Goal: Submit feedback/report problem

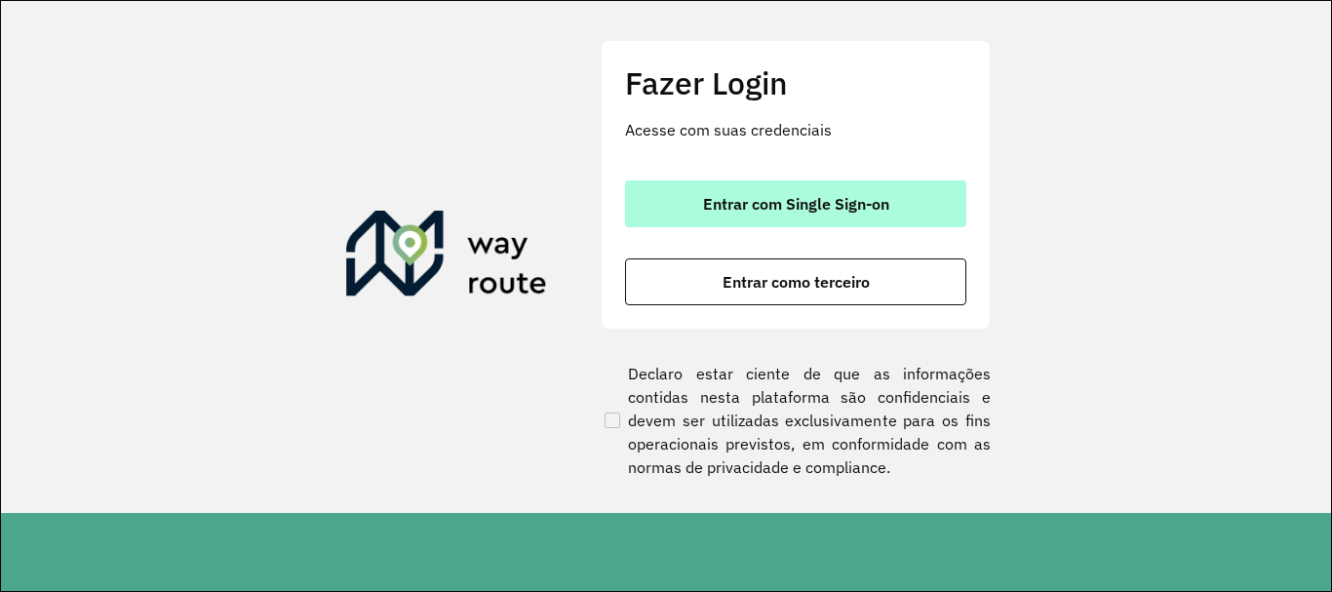
click at [815, 197] on span "Entrar com Single Sign-on" at bounding box center [796, 204] width 186 height 16
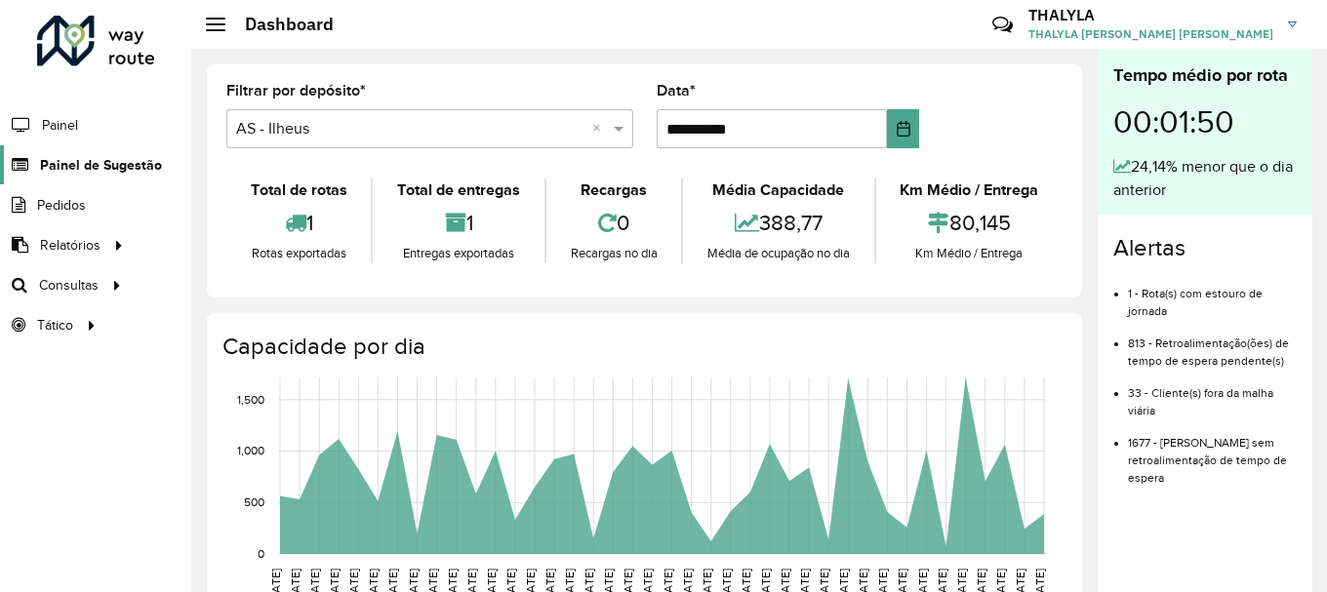
click at [103, 155] on span "Painel de Sugestão" at bounding box center [101, 165] width 122 height 20
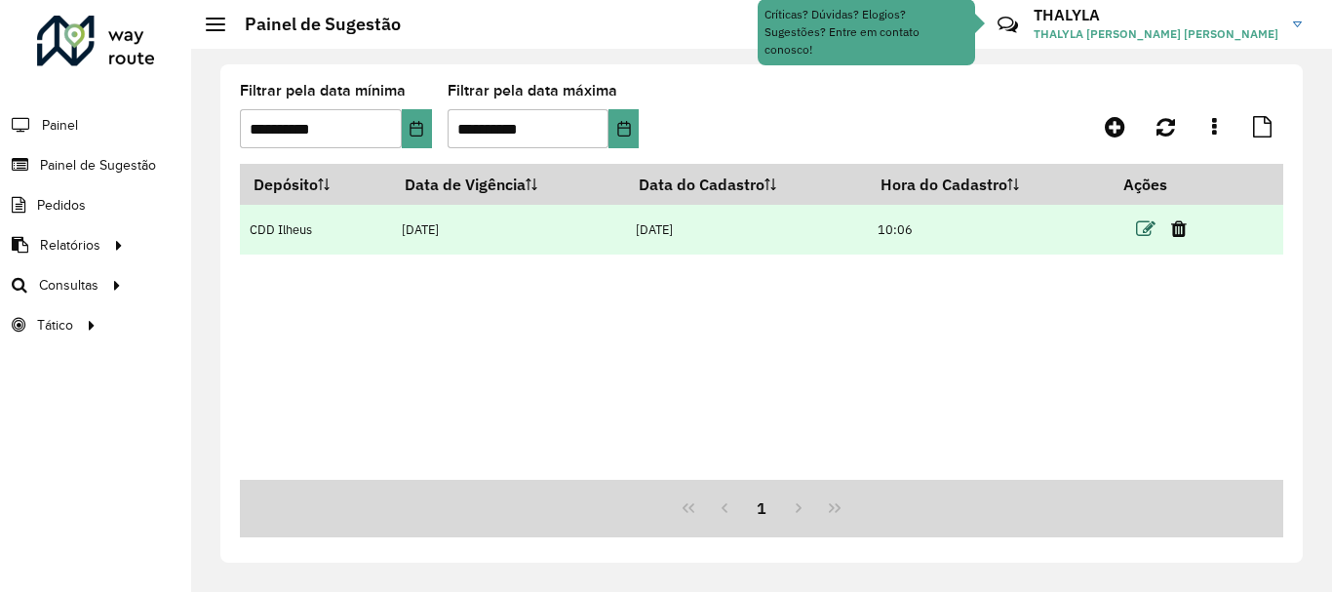
click at [1147, 230] on icon at bounding box center [1146, 229] width 20 height 20
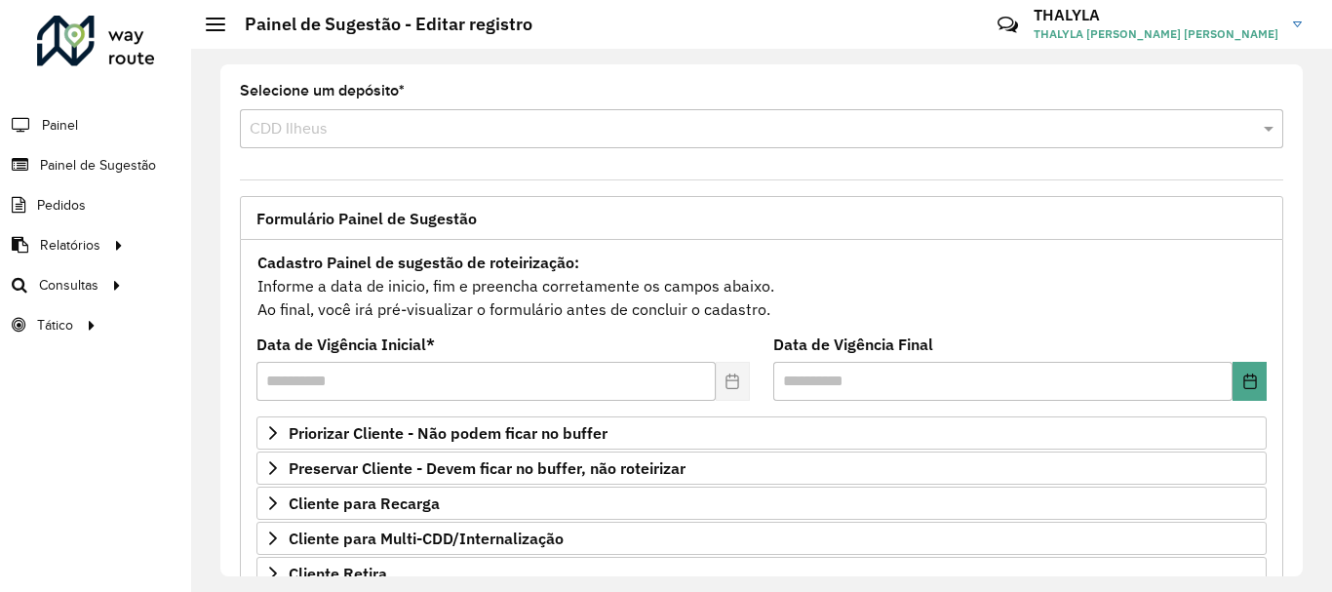
scroll to position [195, 0]
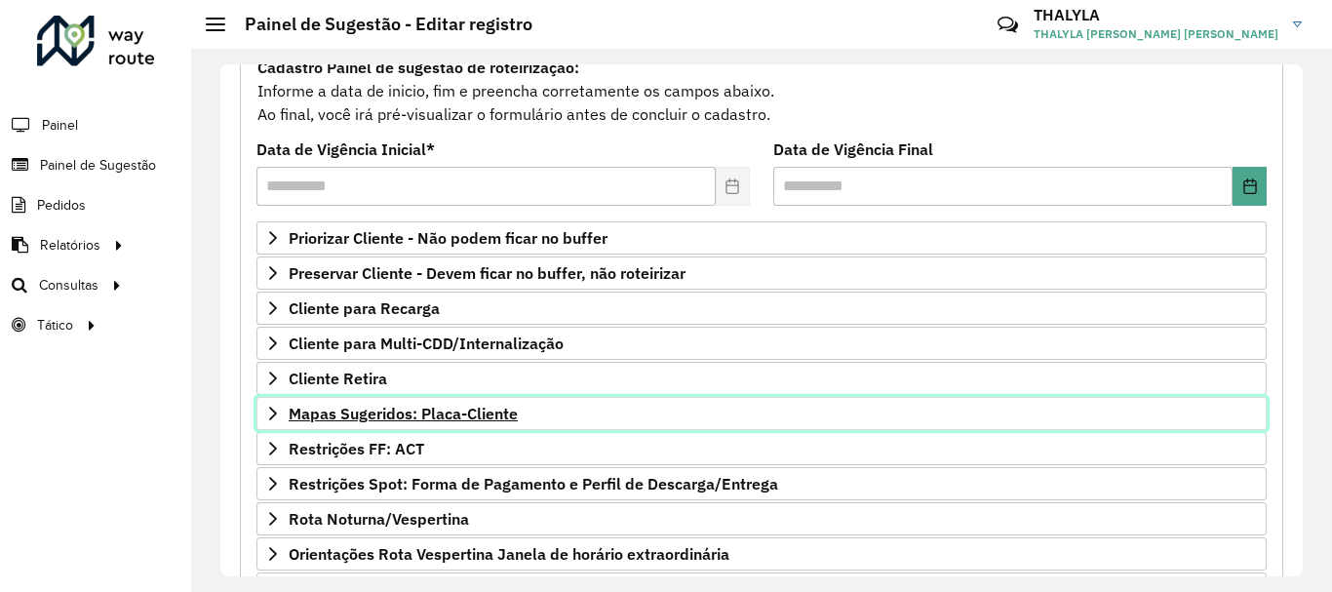
click at [569, 404] on link "Mapas Sugeridos: Placa-Cliente" at bounding box center [762, 413] width 1011 height 33
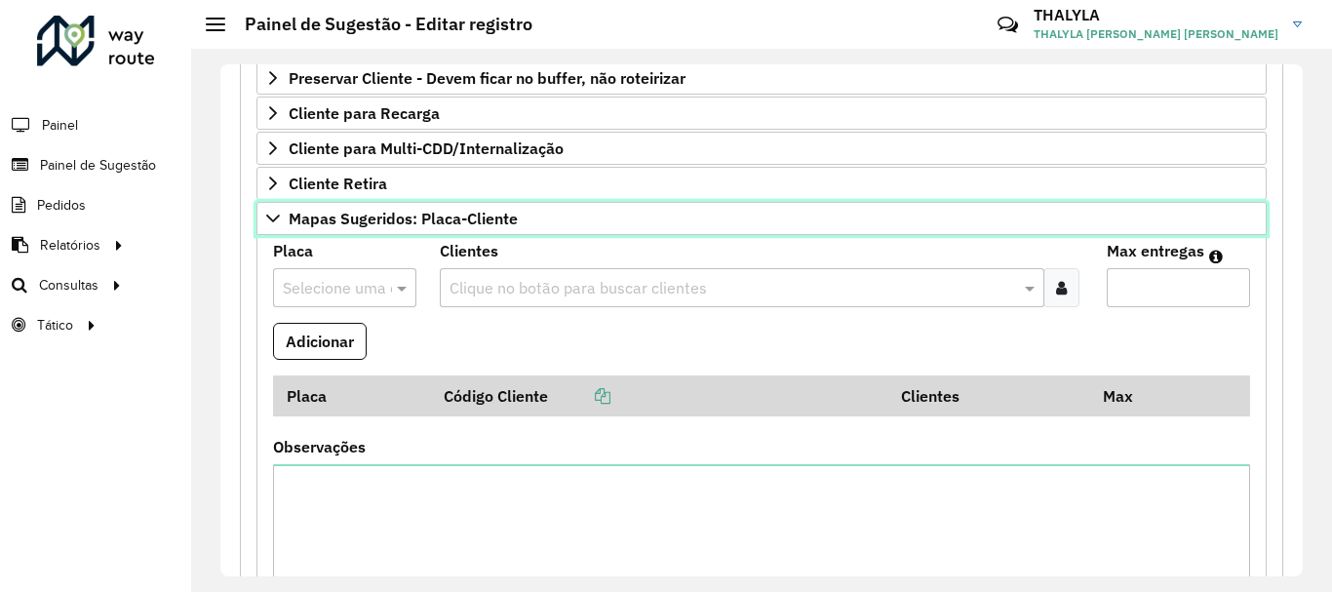
scroll to position [0, 0]
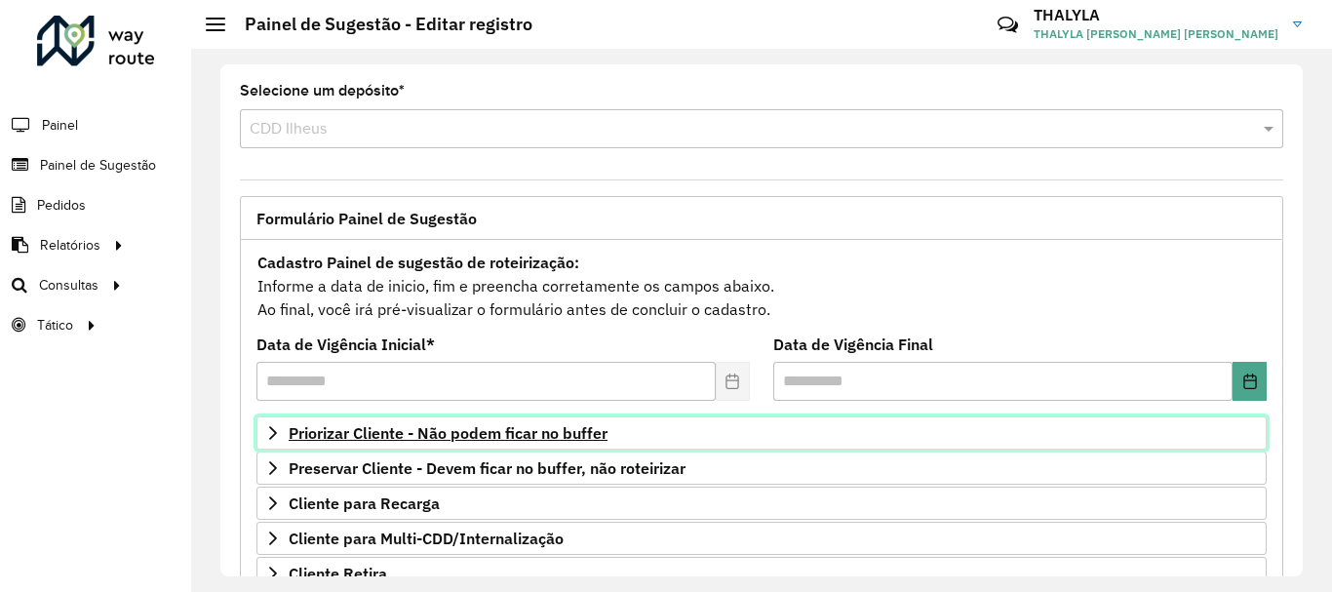
click at [587, 443] on link "Priorizar Cliente - Não podem ficar no buffer" at bounding box center [762, 432] width 1011 height 33
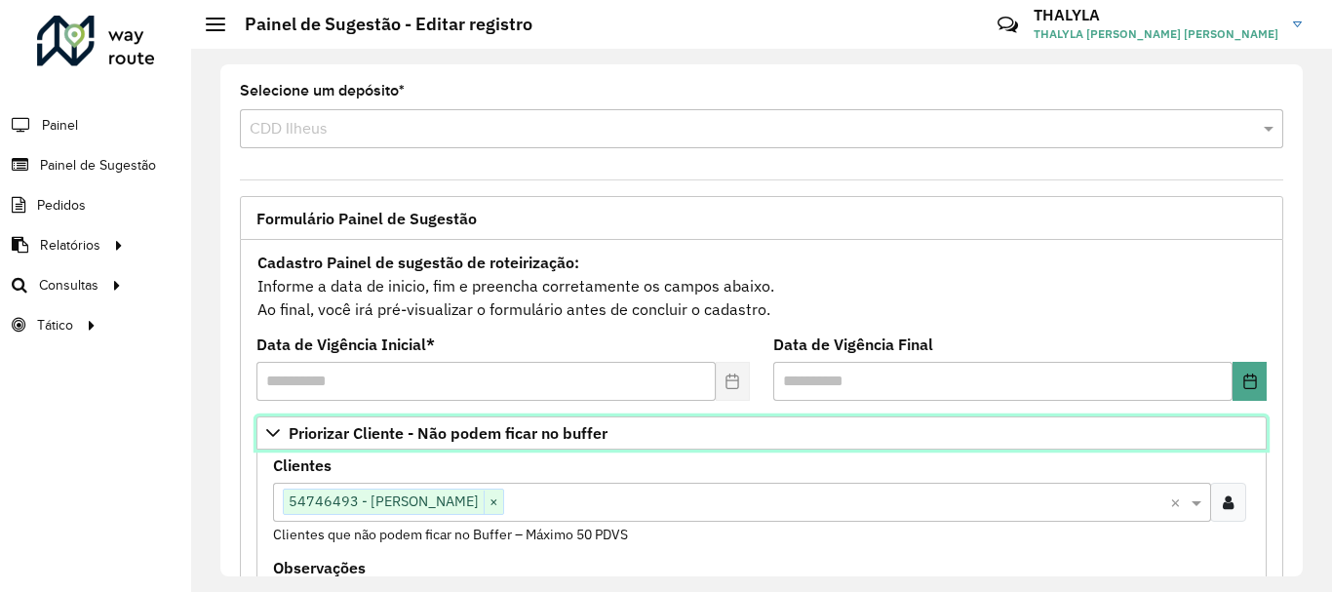
scroll to position [195, 0]
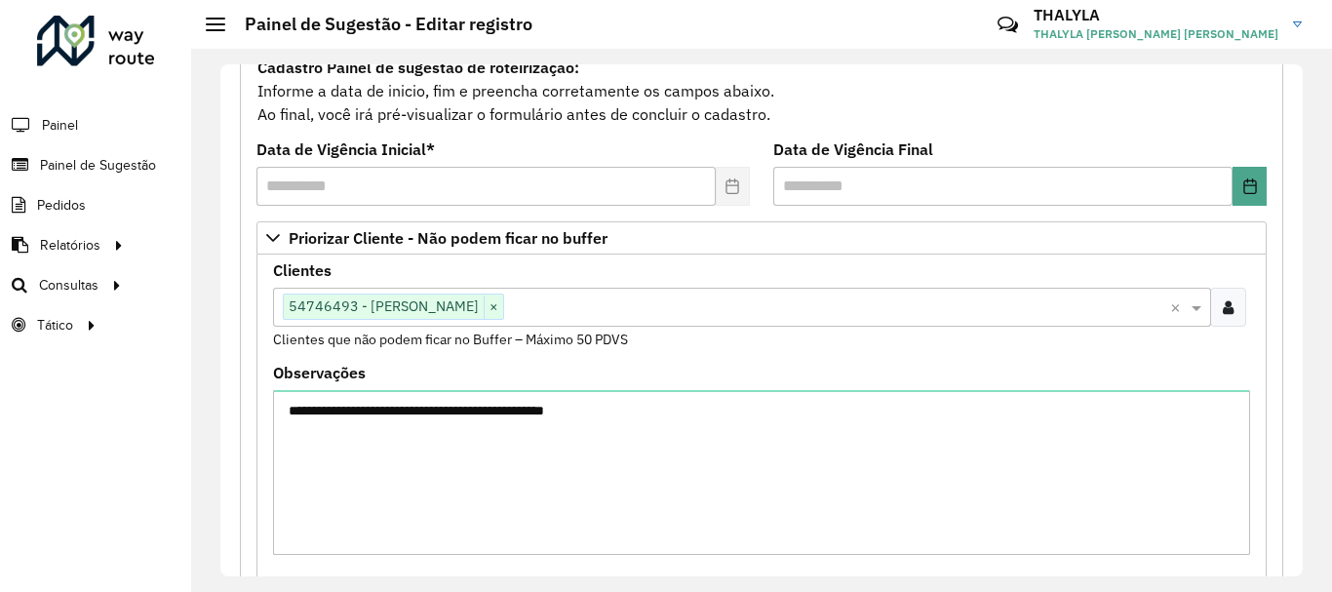
click at [677, 308] on input "text" at bounding box center [837, 308] width 666 height 23
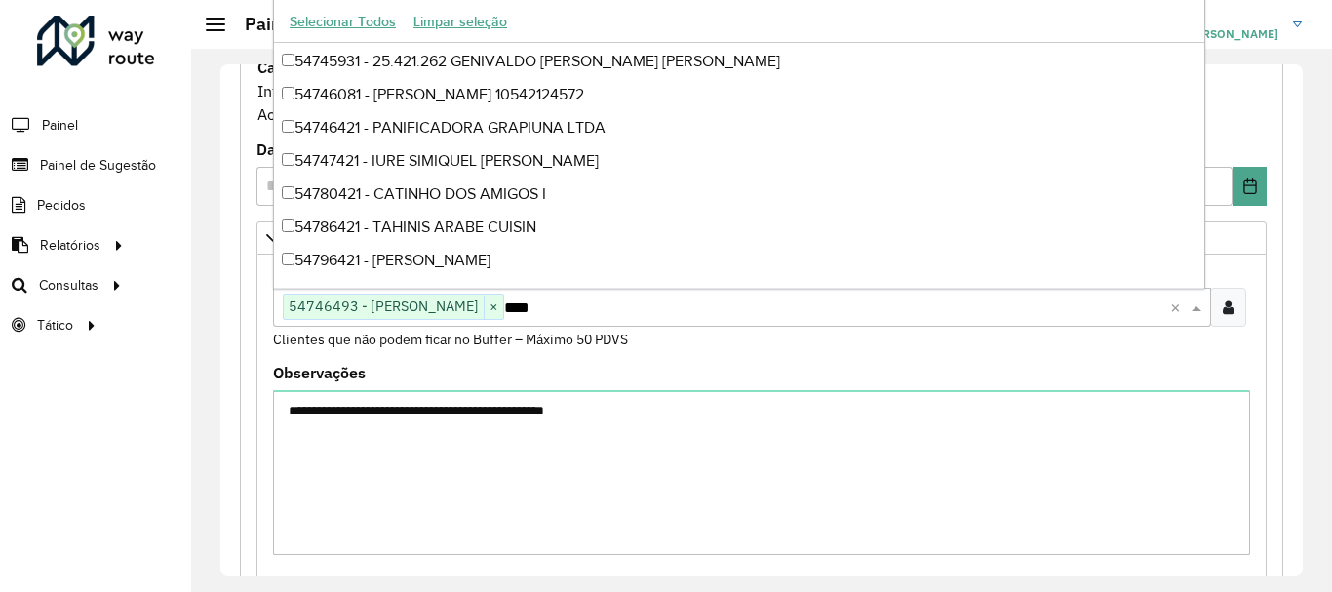
scroll to position [31, 0]
type input "*****"
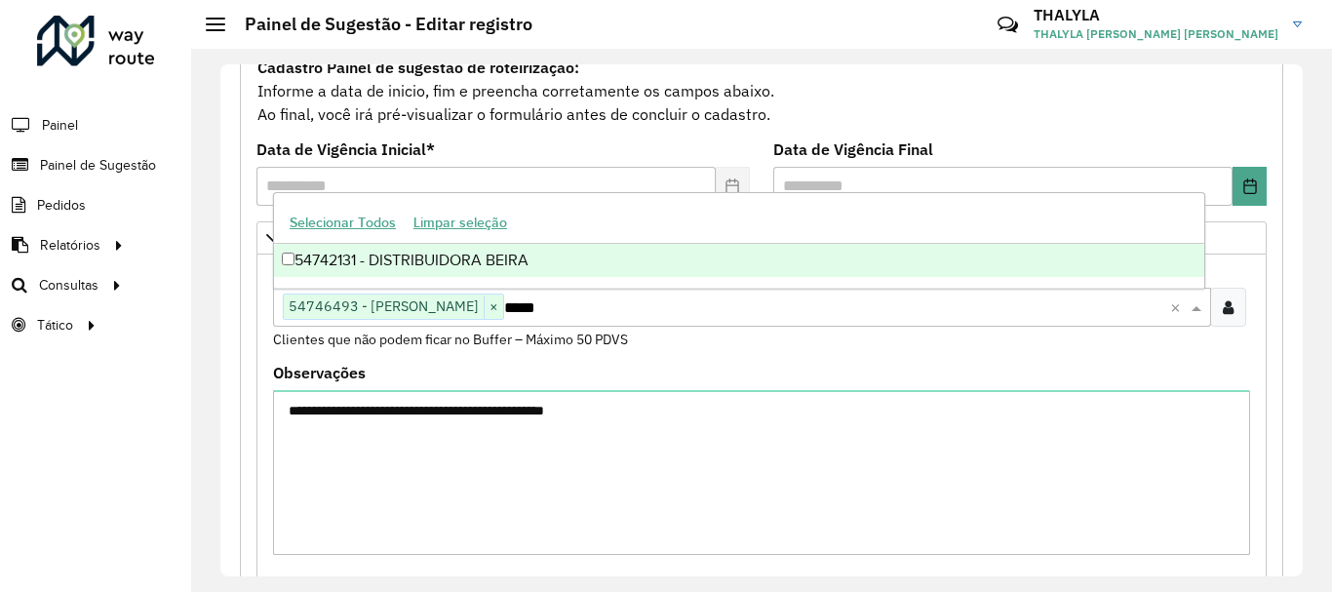
scroll to position [0, 0]
click at [514, 267] on div "54742131 - DISTRIBUIDORA BEIRA" at bounding box center [739, 260] width 931 height 33
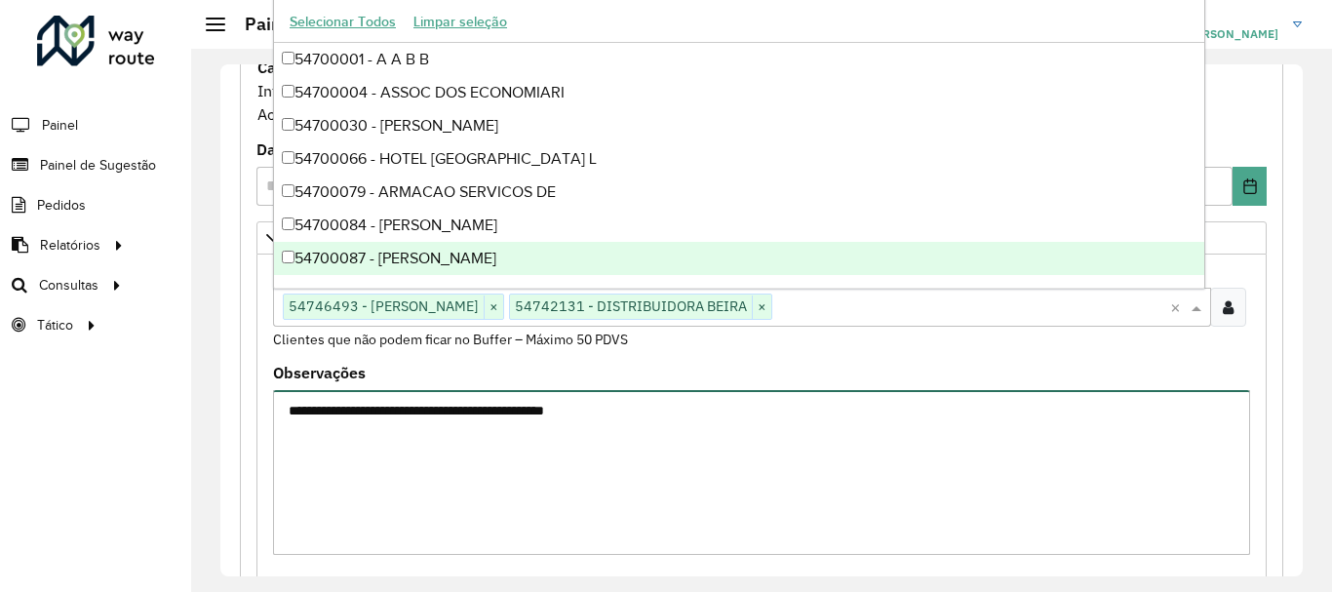
click at [749, 439] on textarea "**********" at bounding box center [761, 472] width 977 height 165
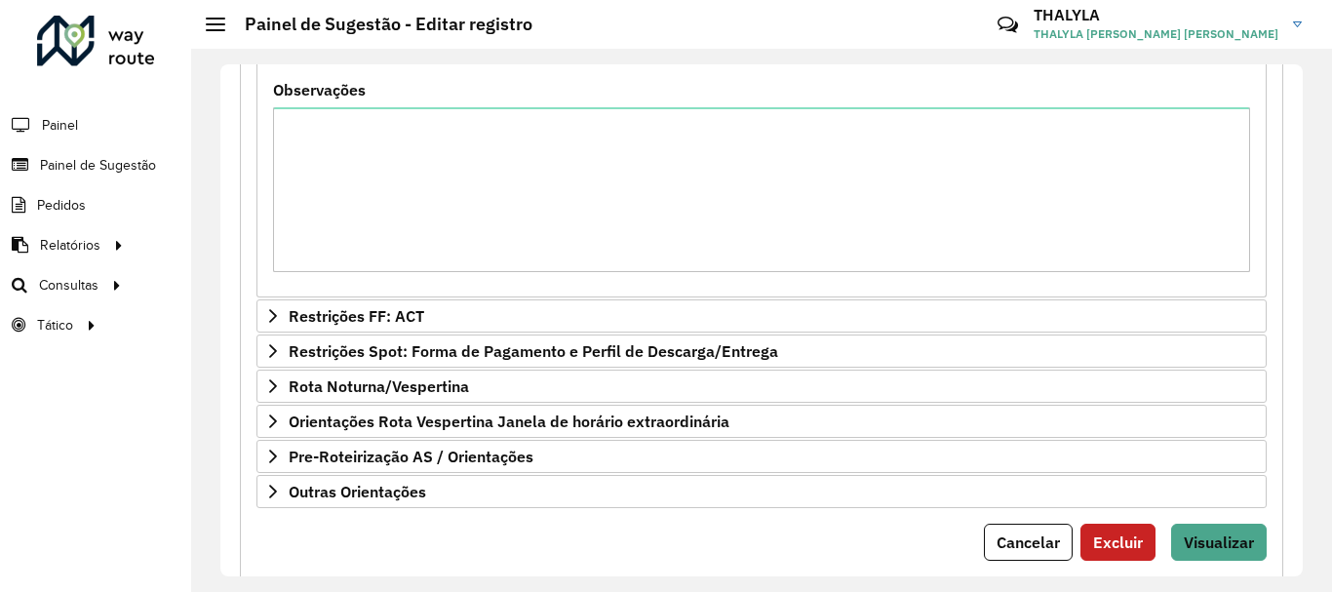
scroll to position [1126, 0]
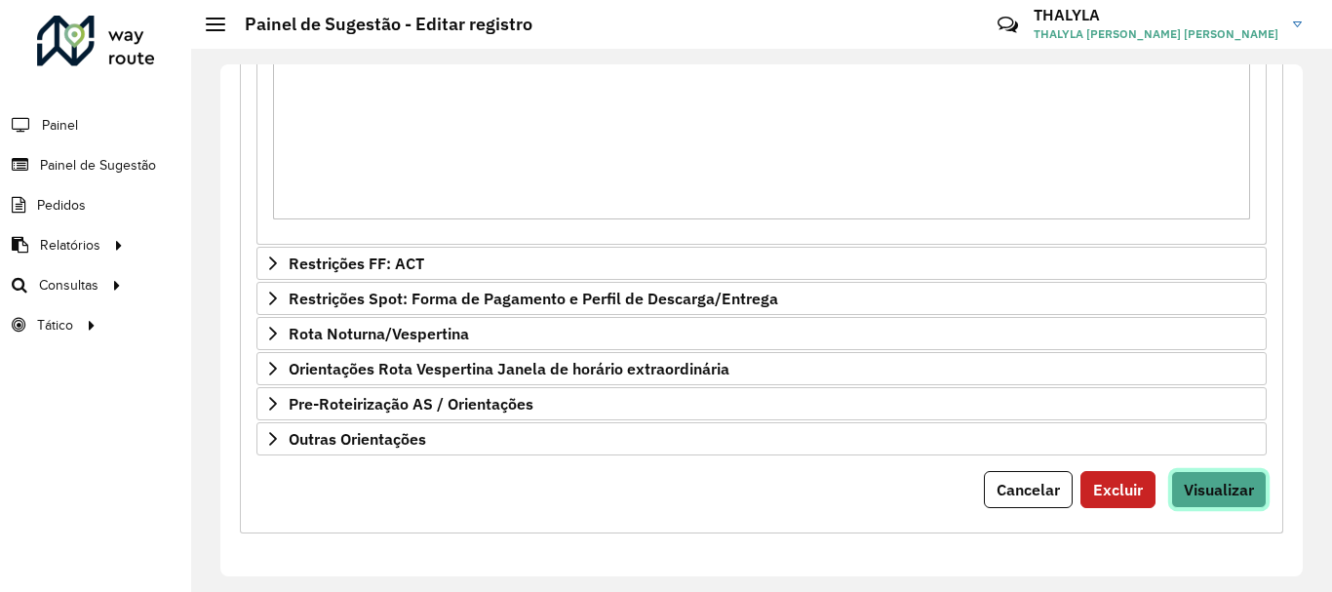
click at [1230, 496] on span "Visualizar" at bounding box center [1219, 490] width 70 height 20
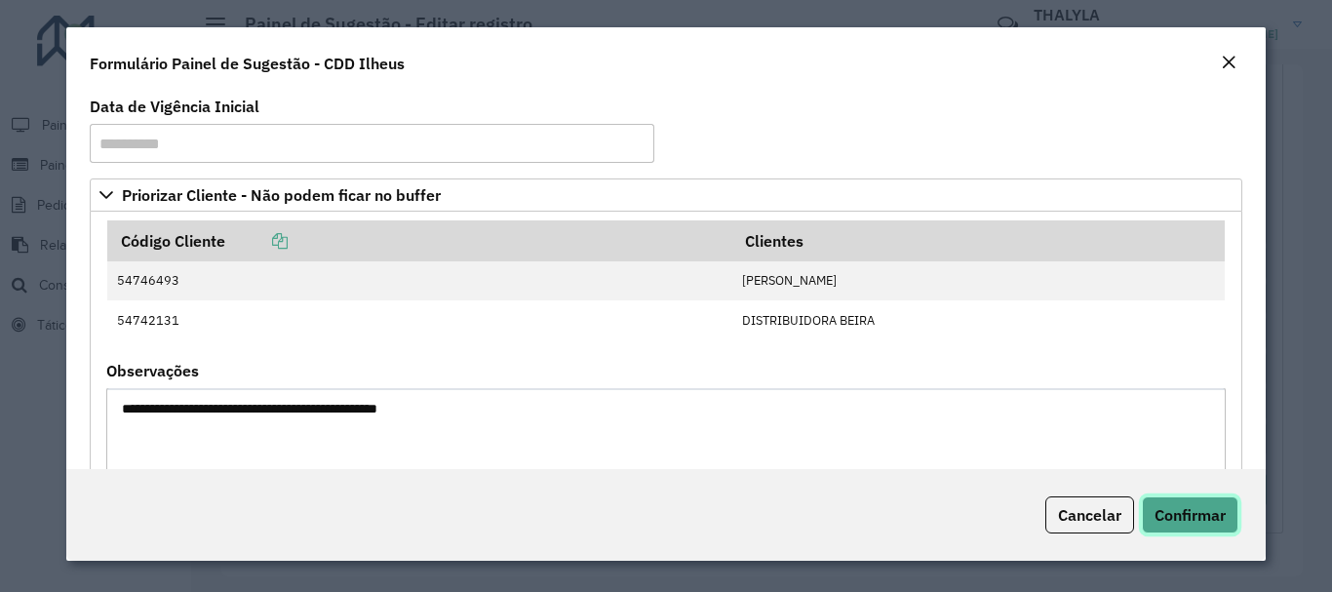
click at [1210, 519] on span "Confirmar" at bounding box center [1190, 515] width 71 height 20
